Goal: Check status

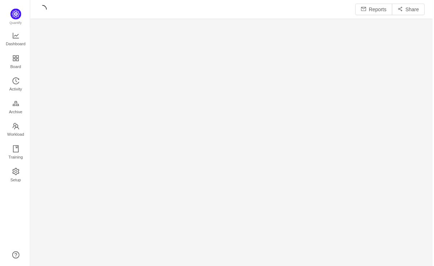
scroll to position [268, 405]
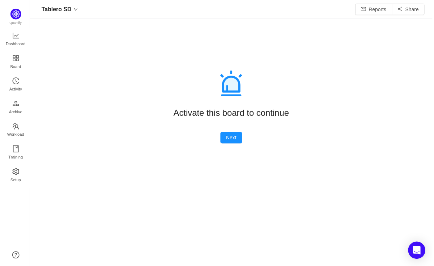
scroll to position [266, 405]
